Goal: Find specific page/section: Find specific page/section

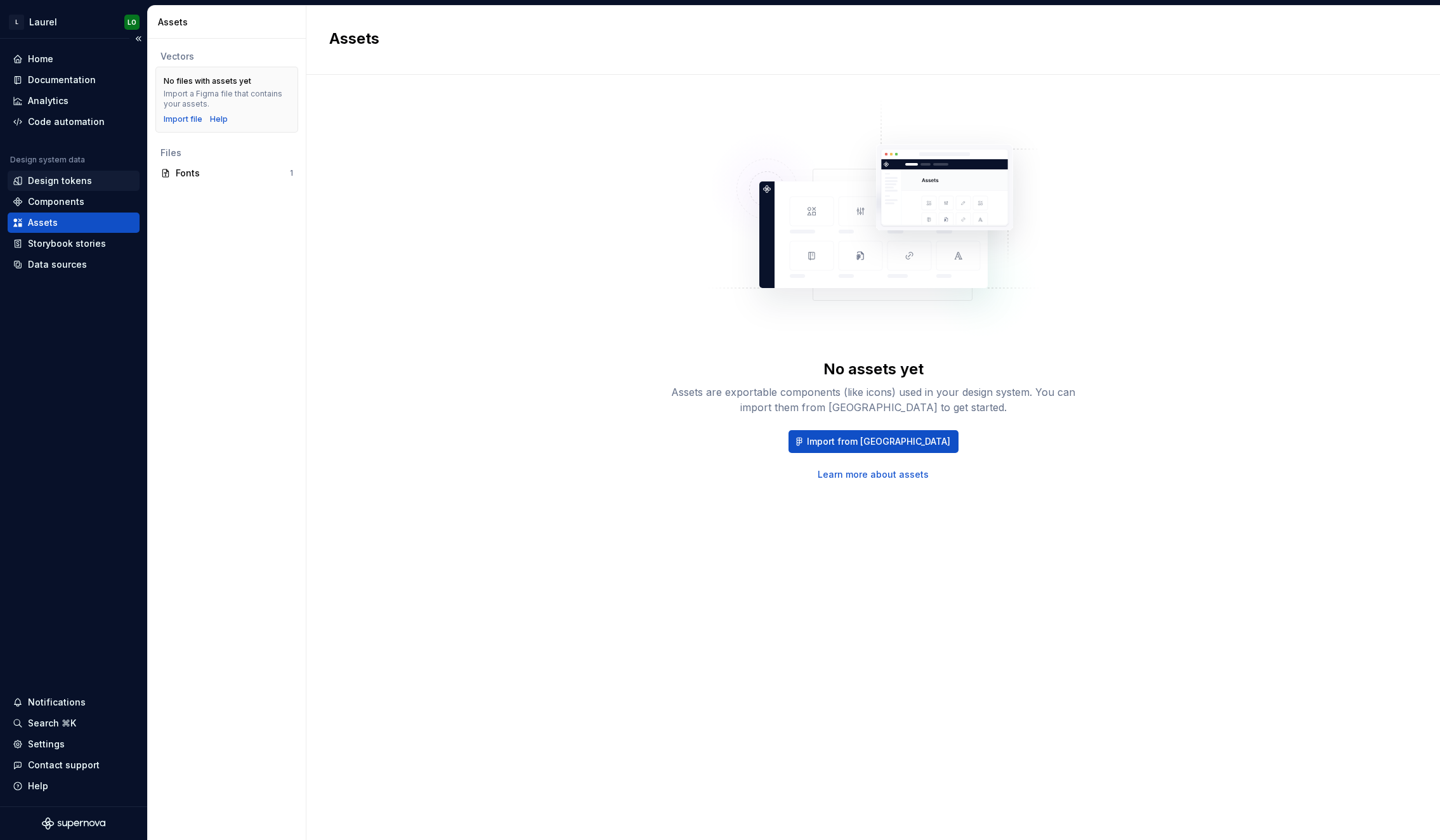
click at [86, 183] on div "Design tokens" at bounding box center [60, 181] width 64 height 13
